Goal: Find specific page/section: Find specific page/section

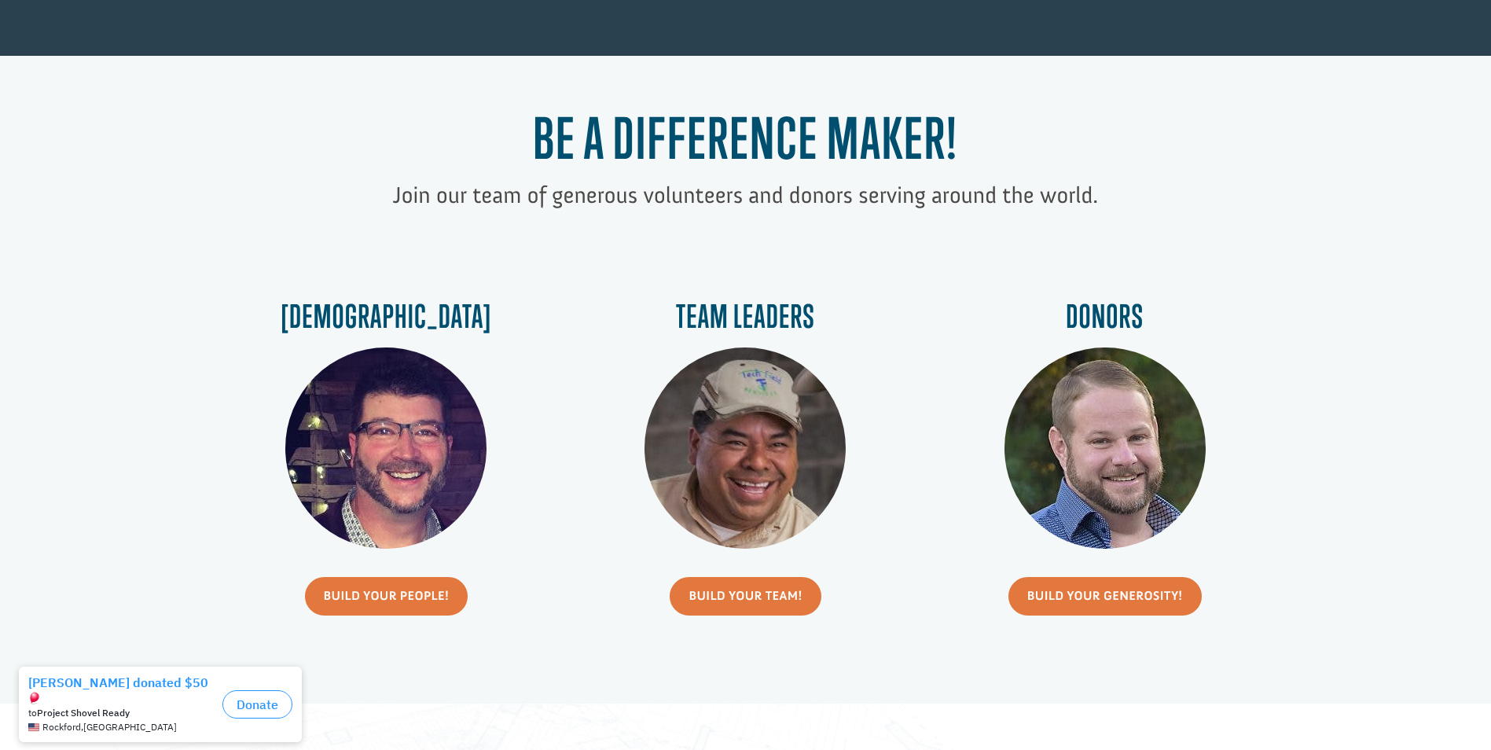
scroll to position [707, 0]
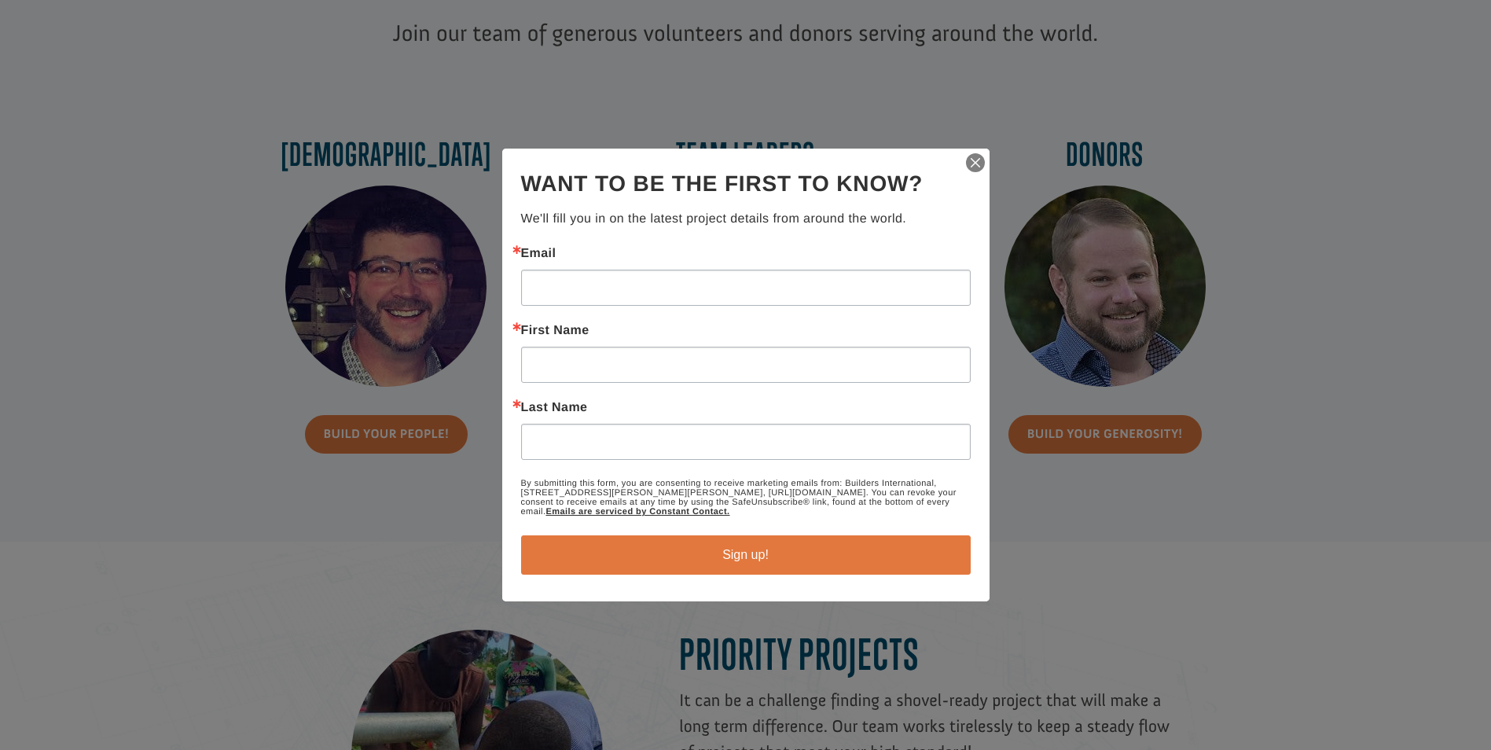
click at [966, 156] on img "button" at bounding box center [975, 163] width 22 height 22
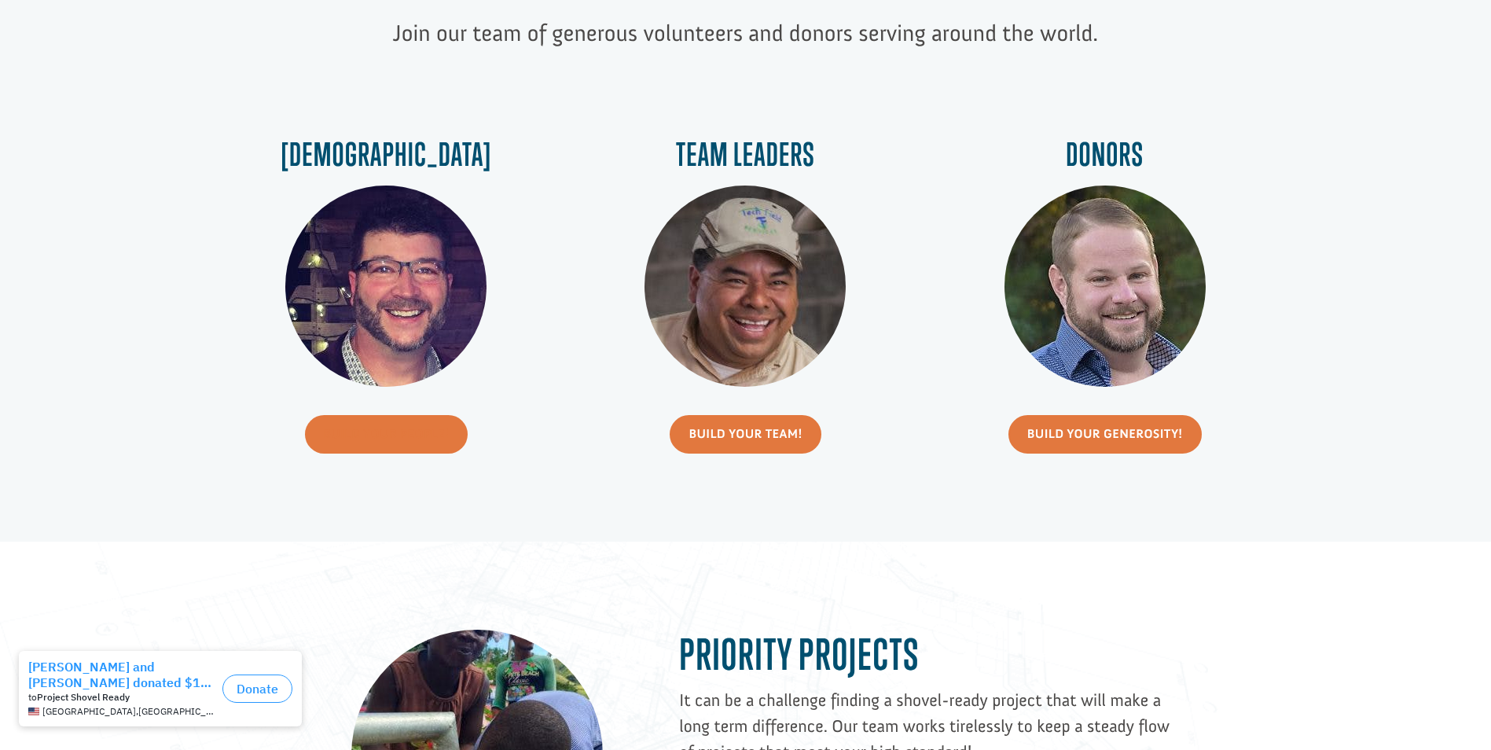
click at [380, 417] on link "Build Your People!" at bounding box center [386, 434] width 163 height 39
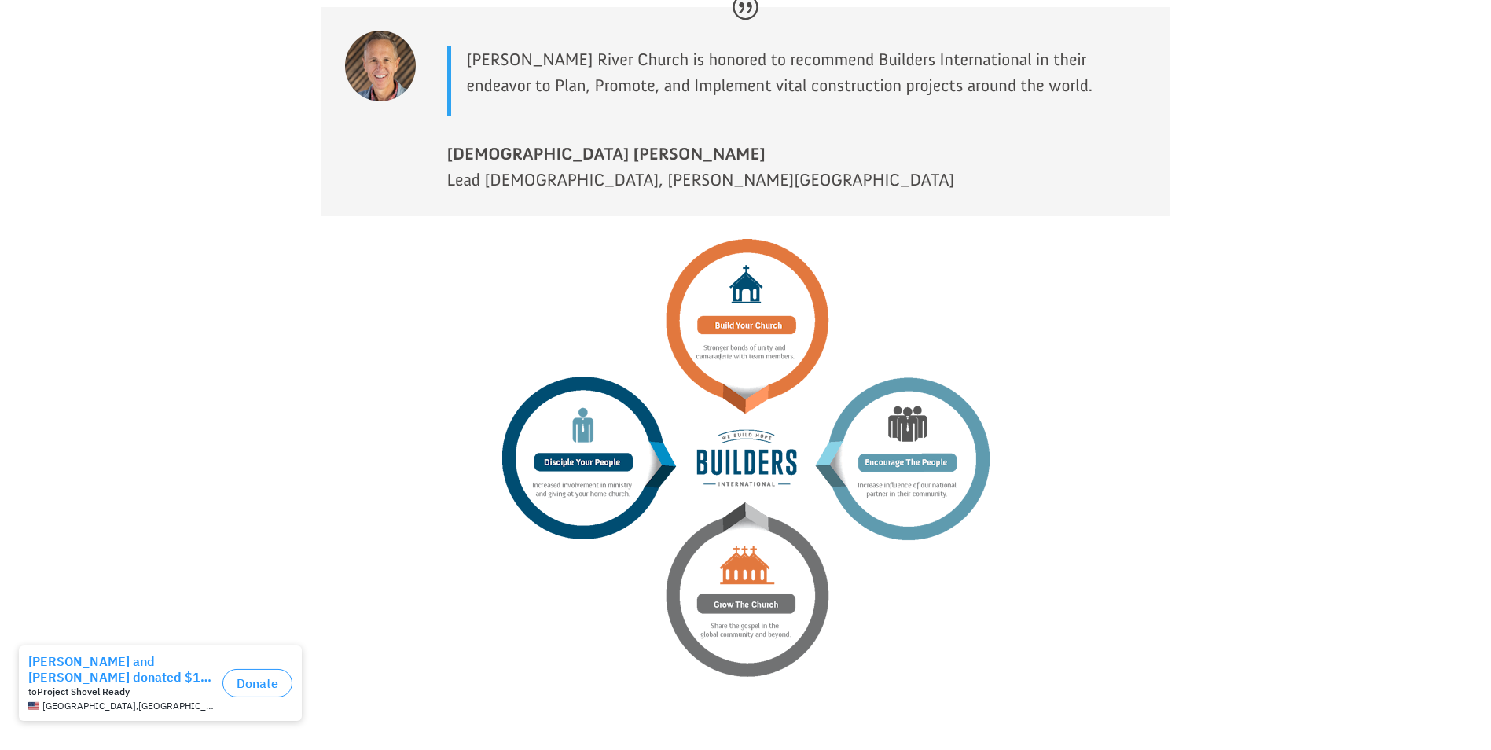
scroll to position [2029, 0]
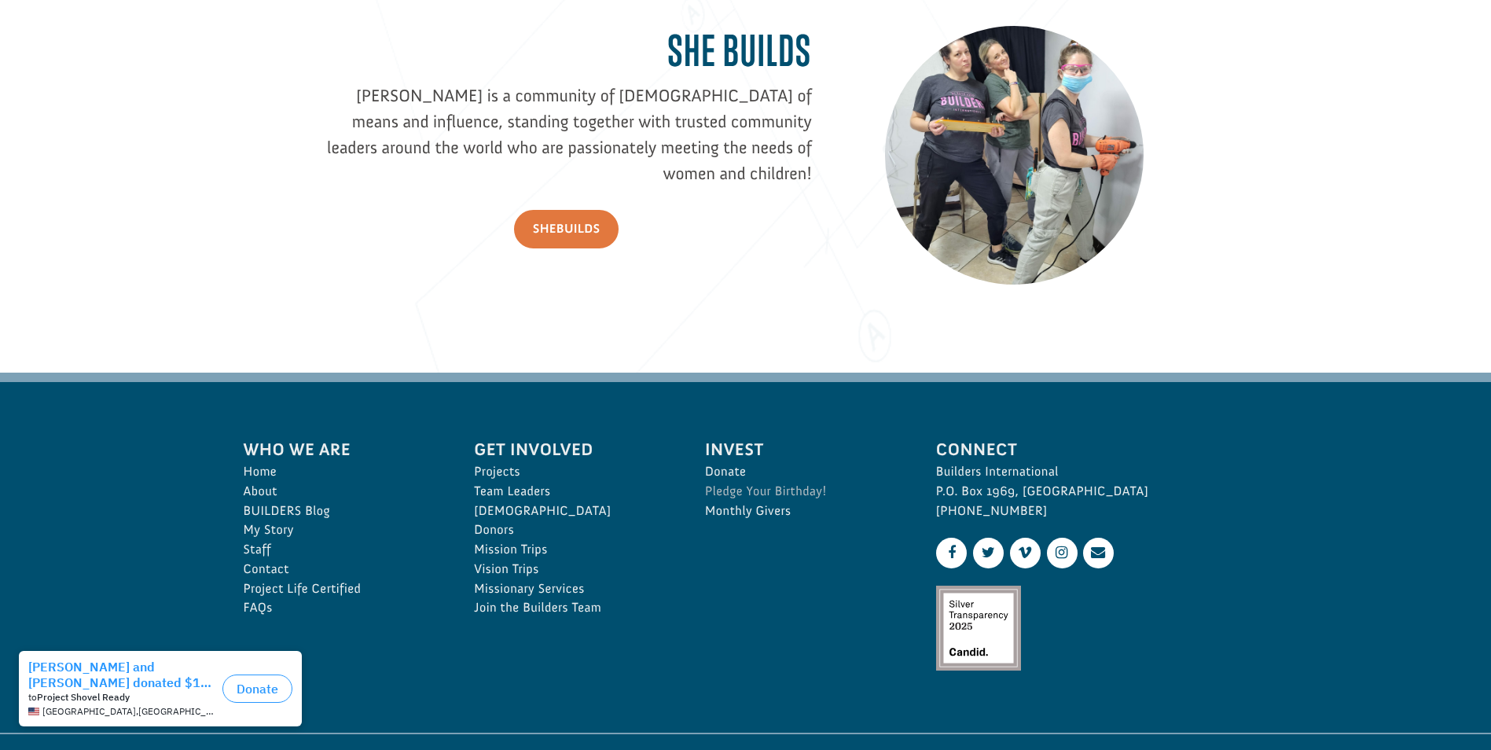
scroll to position [2324, 0]
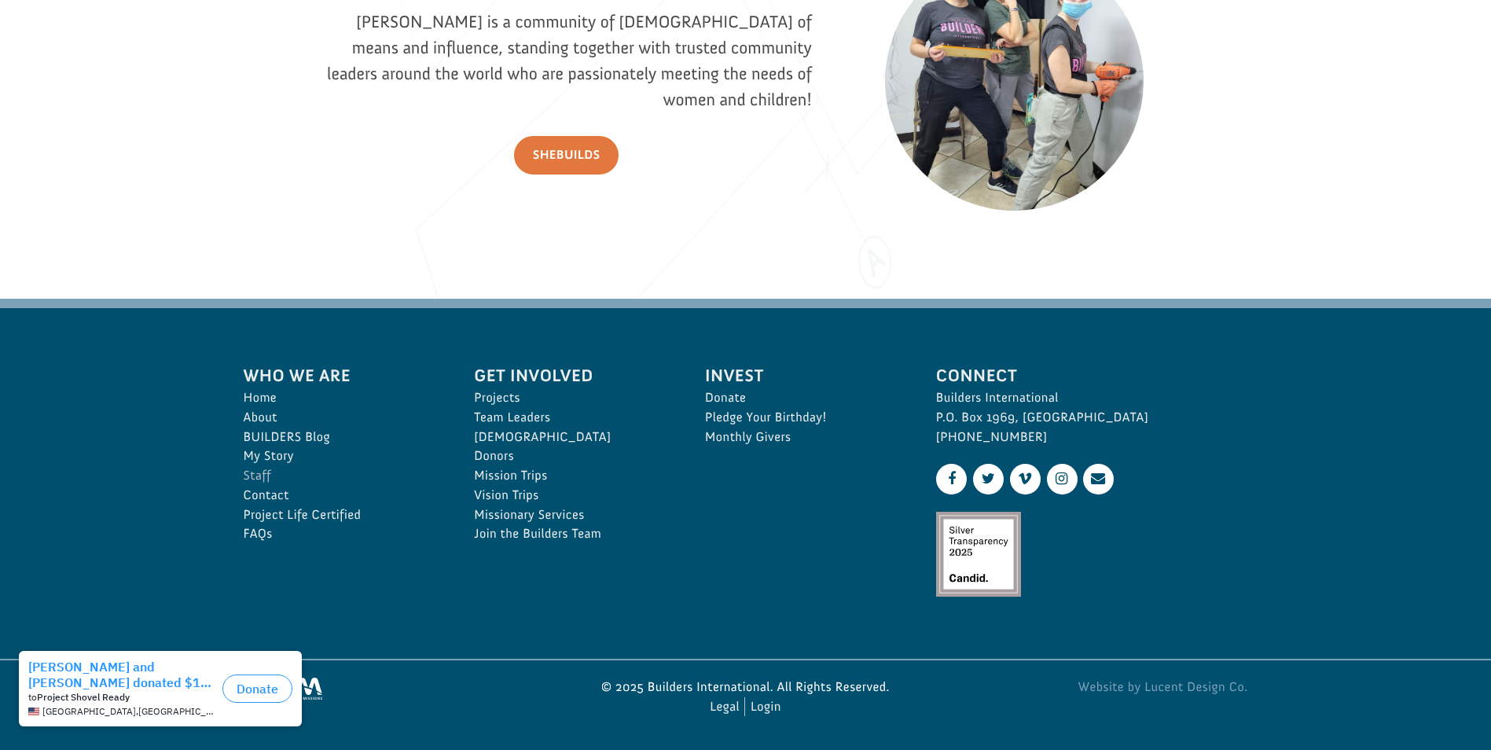
click at [262, 471] on link "Staff" at bounding box center [342, 476] width 196 height 20
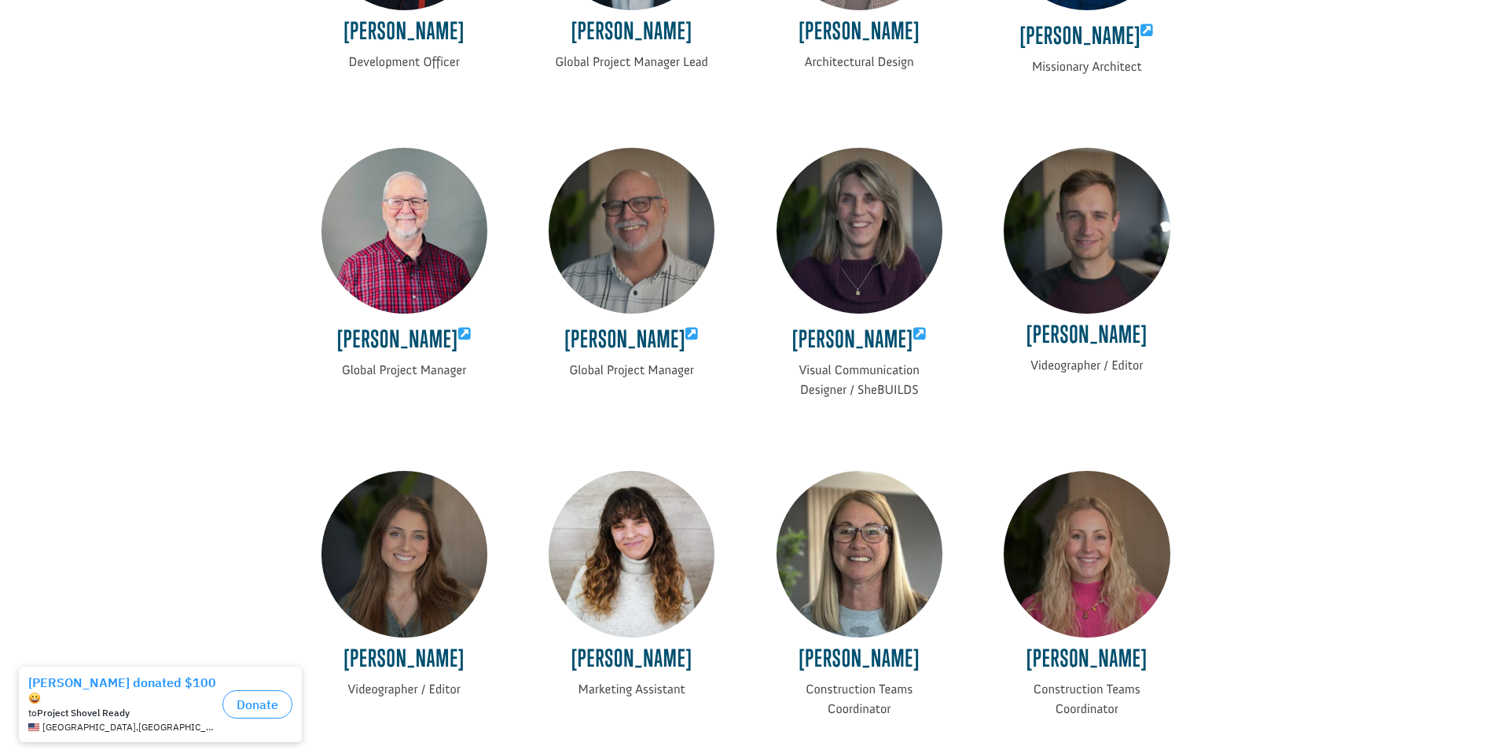
scroll to position [2406, 0]
